Goal: Check status: Verify the current state of an ongoing process or item

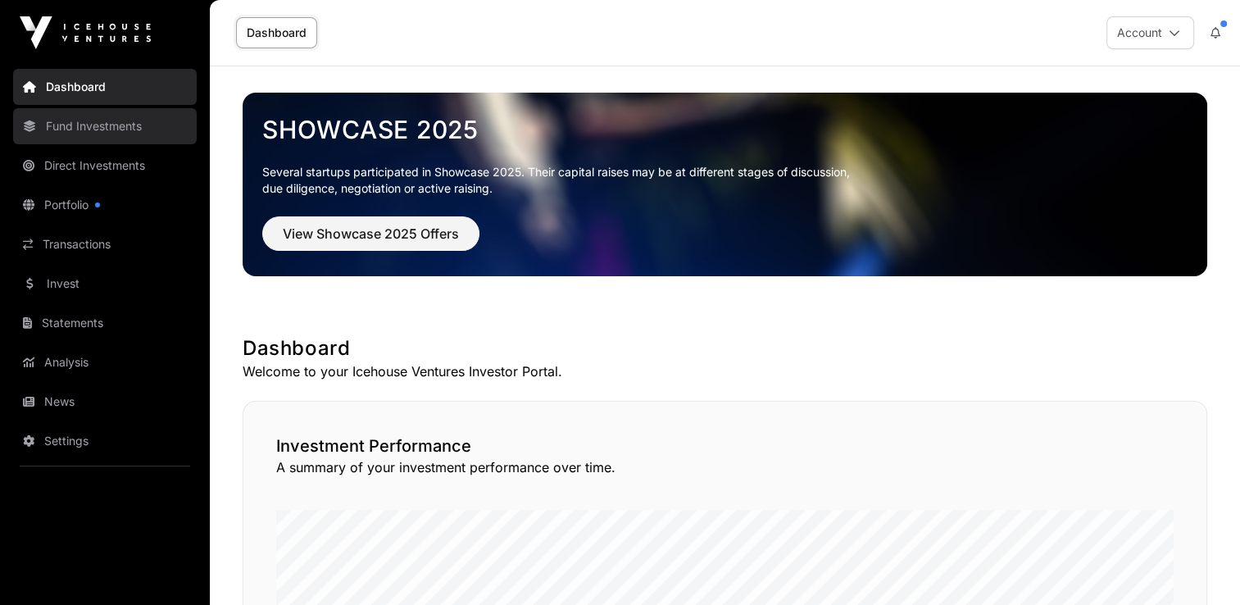
click at [66, 118] on link "Fund Investments" at bounding box center [105, 126] width 184 height 36
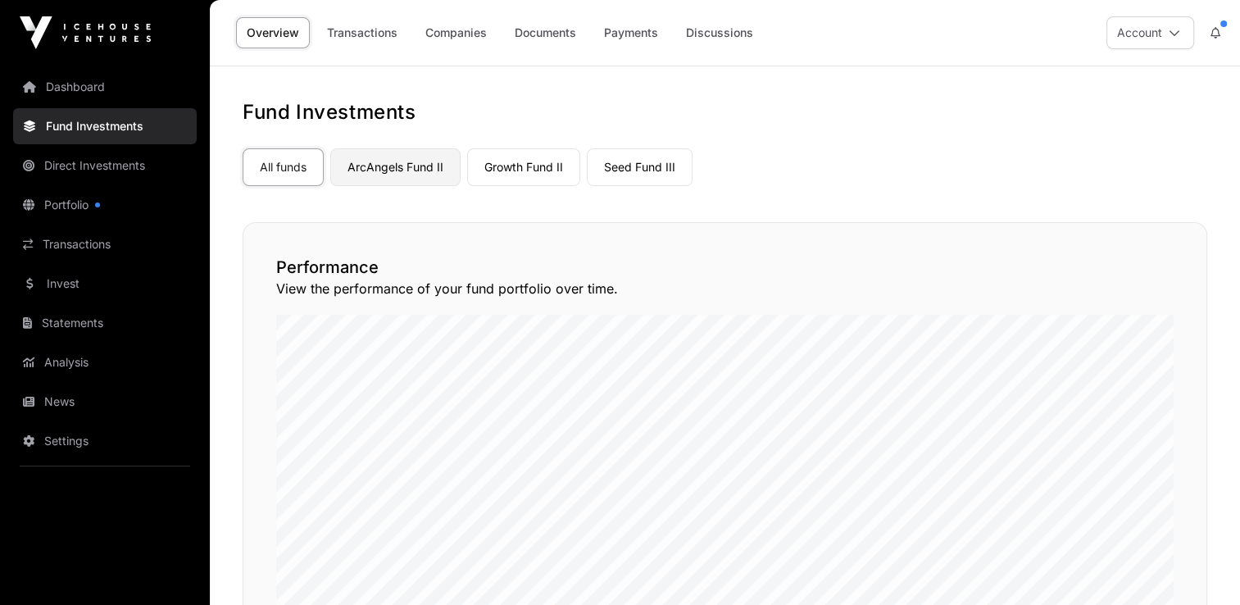
click at [387, 168] on link "ArcAngels Fund II" at bounding box center [395, 167] width 130 height 38
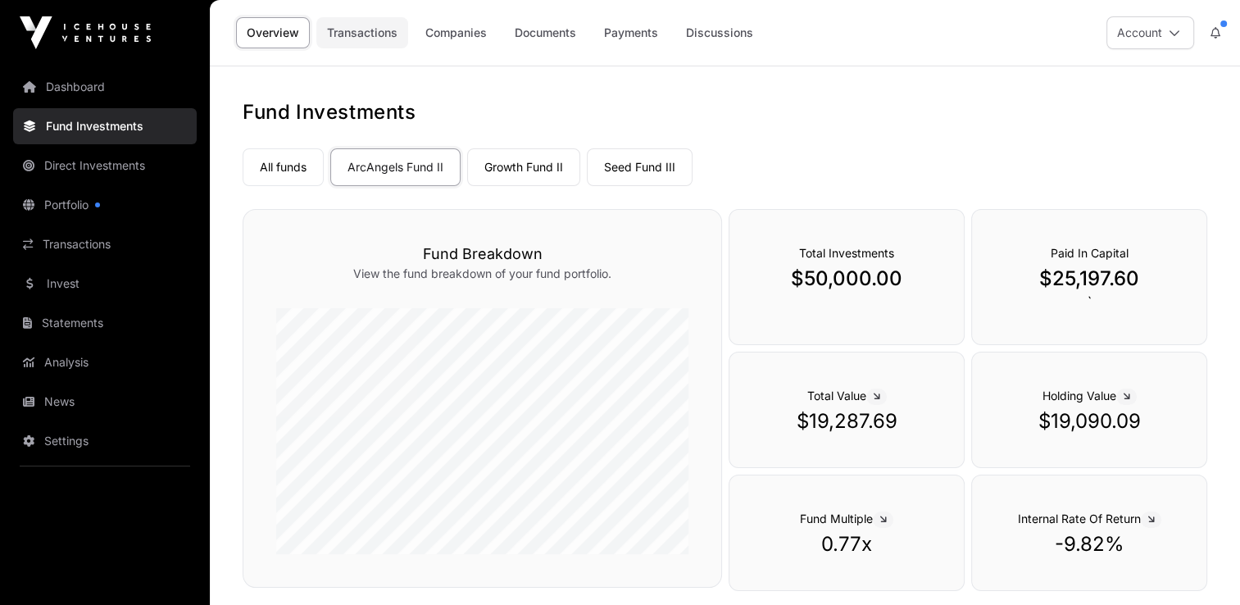
click at [365, 21] on link "Transactions" at bounding box center [362, 32] width 92 height 31
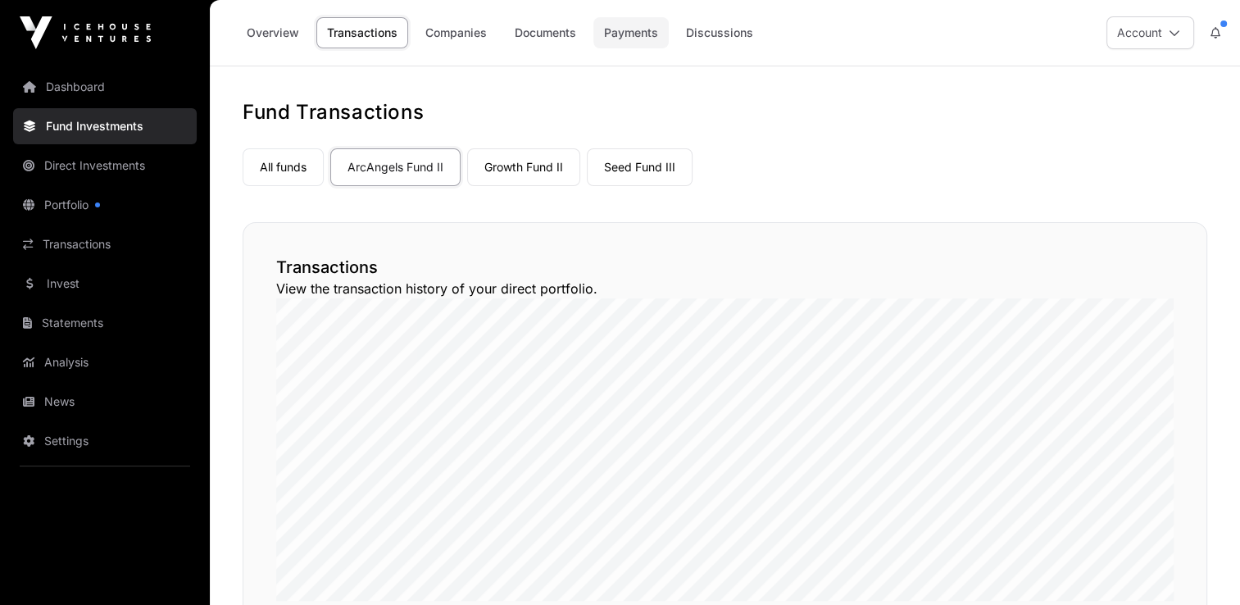
click at [635, 41] on link "Payments" at bounding box center [630, 32] width 75 height 31
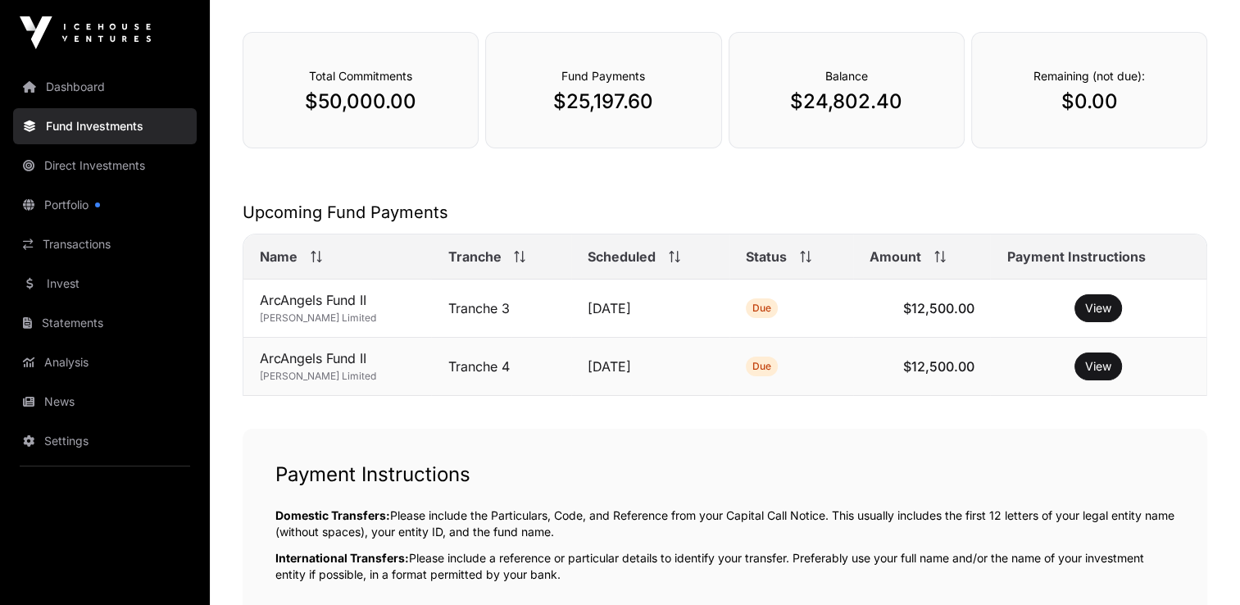
scroll to position [246, 0]
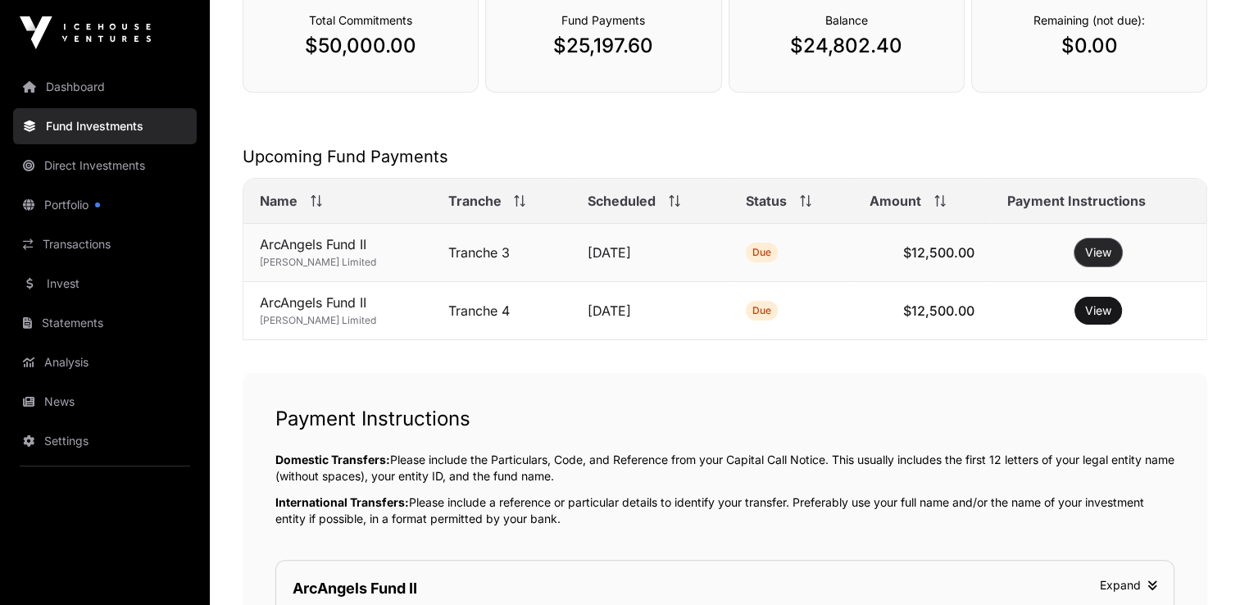
click at [1093, 253] on button "View" at bounding box center [1098, 252] width 48 height 28
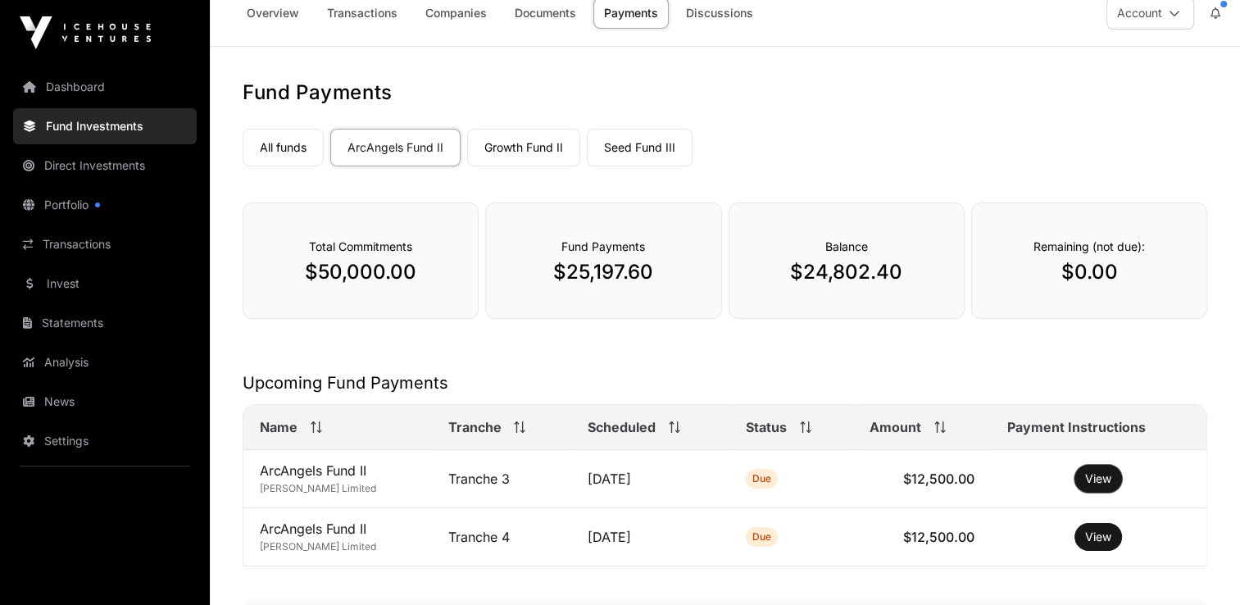
scroll to position [0, 0]
